Goal: Task Accomplishment & Management: Manage account settings

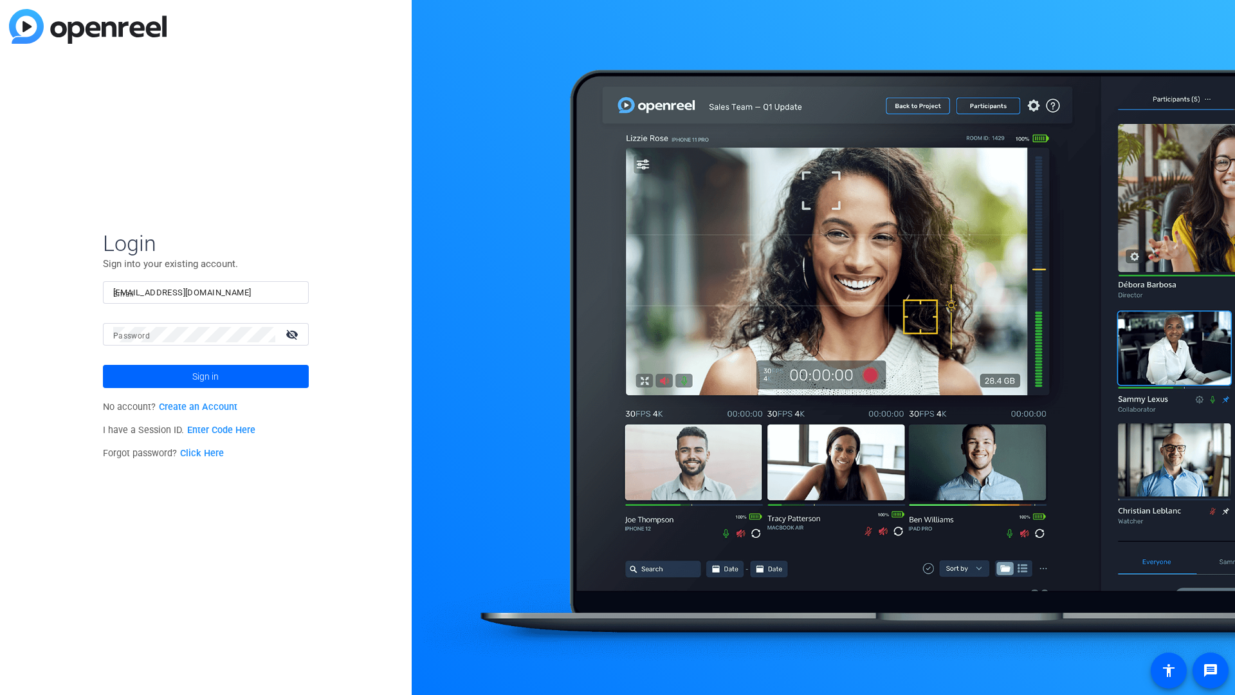
type input "tfreeman+27@openreel.com"
click at [205, 376] on span "Sign in" at bounding box center [205, 376] width 26 height 32
type input "1d3d2d231d2dd4"
